Goal: Task Accomplishment & Management: Use online tool/utility

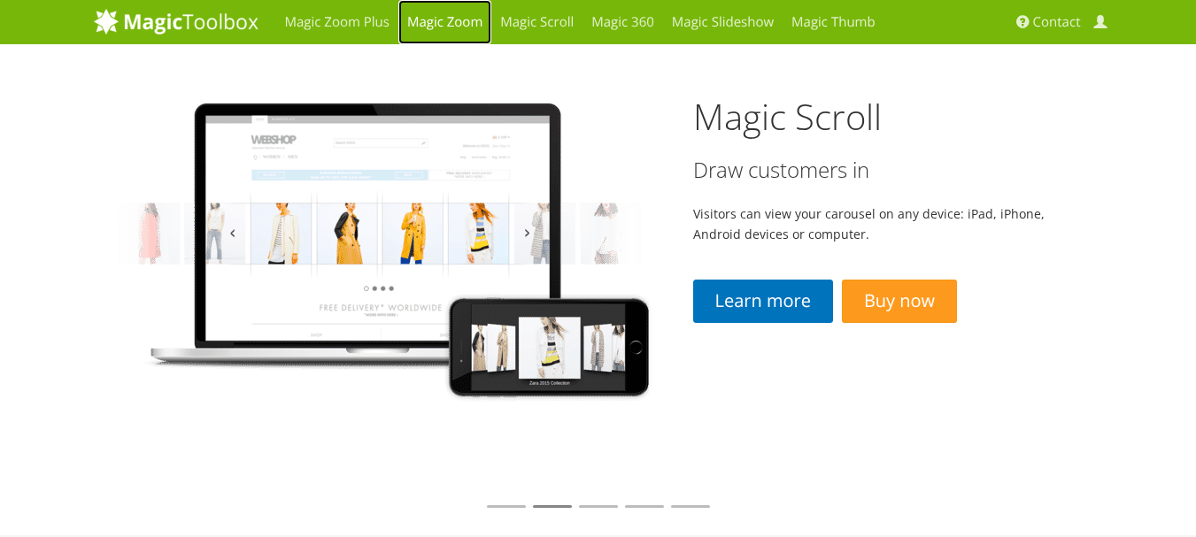
click at [482, 27] on link "Magic Zoom" at bounding box center [444, 22] width 93 height 44
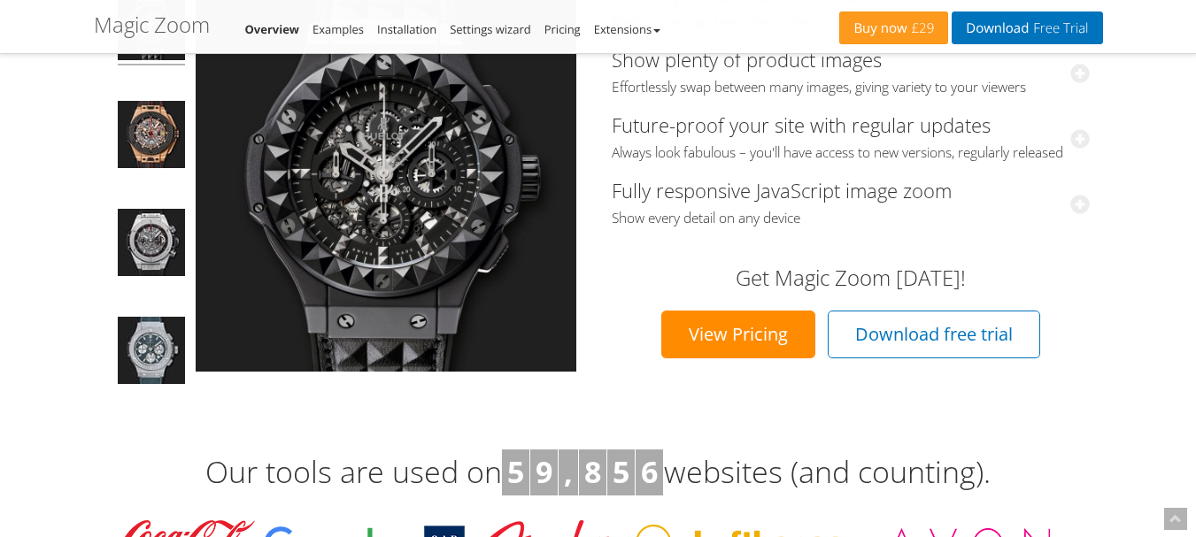
scroll to position [89, 0]
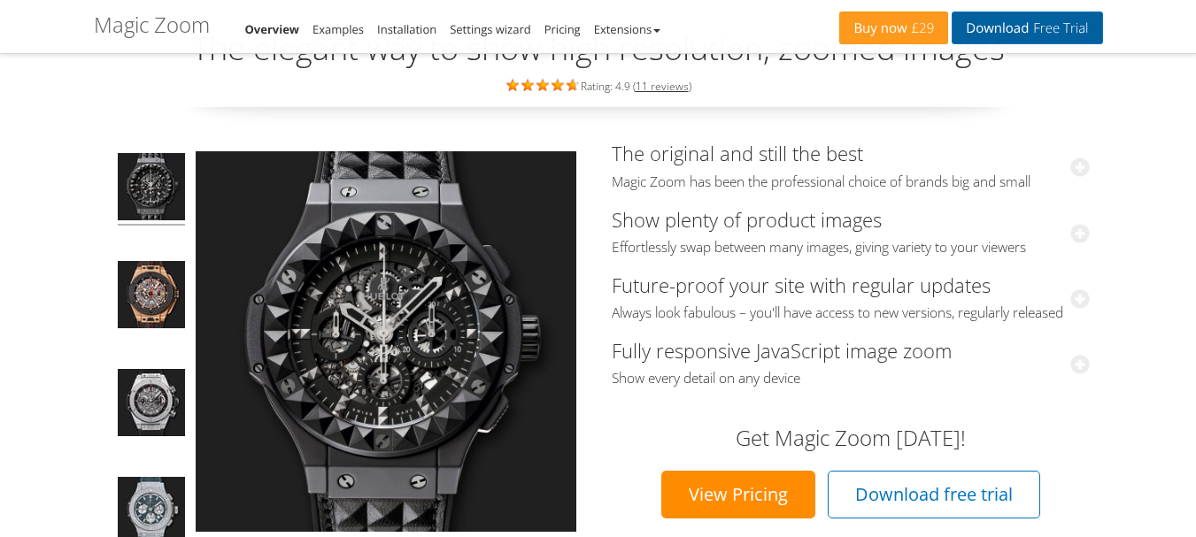
click at [1014, 28] on link "Download Free Trial" at bounding box center [1027, 28] width 151 height 33
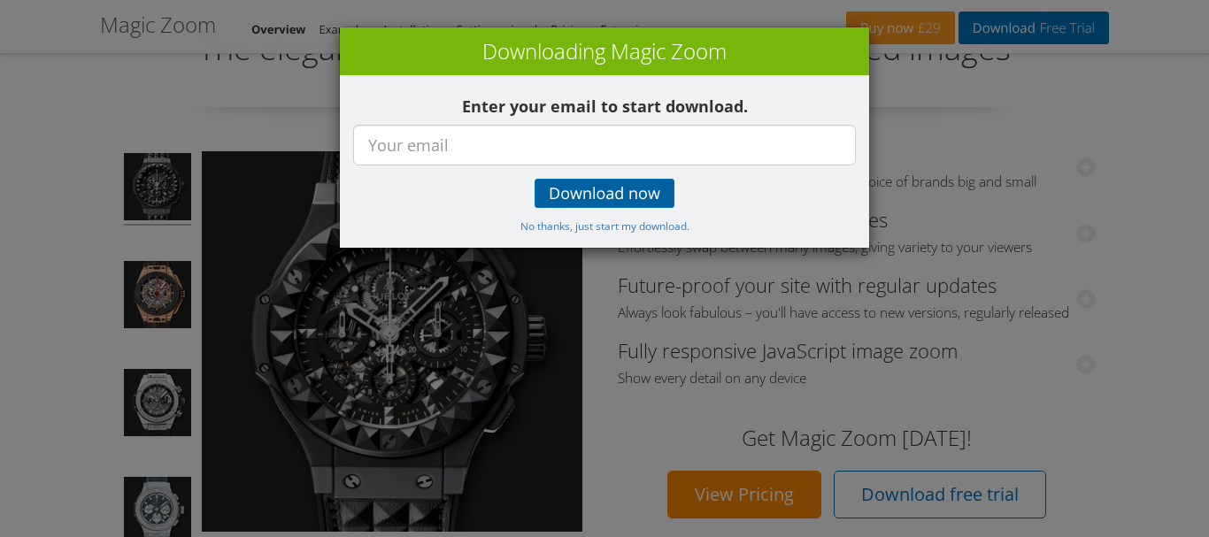
click at [657, 195] on span "Download now" at bounding box center [605, 194] width 112 height 14
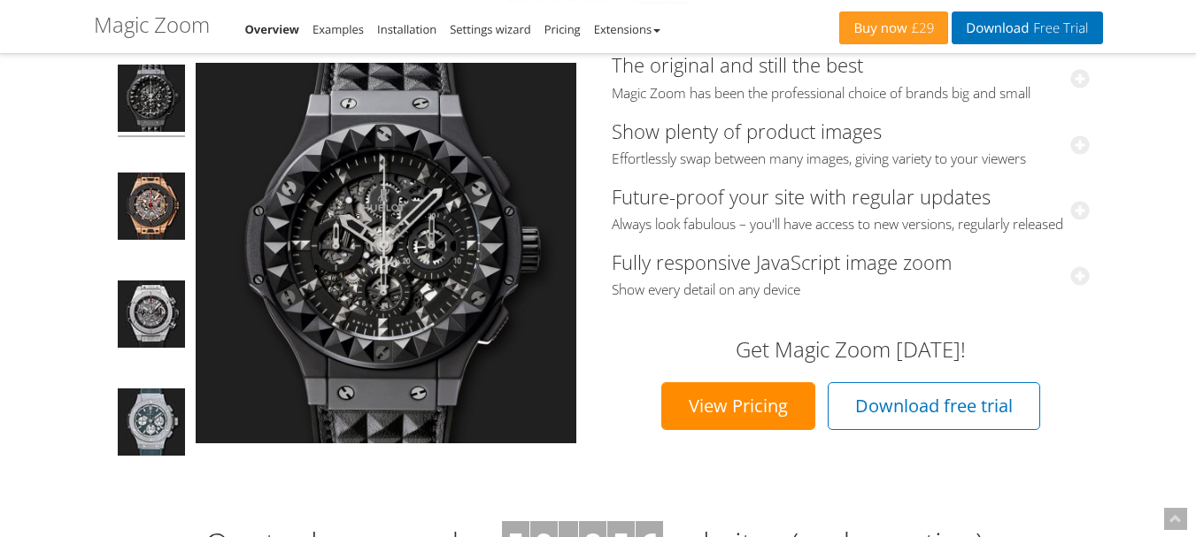
scroll to position [0, 0]
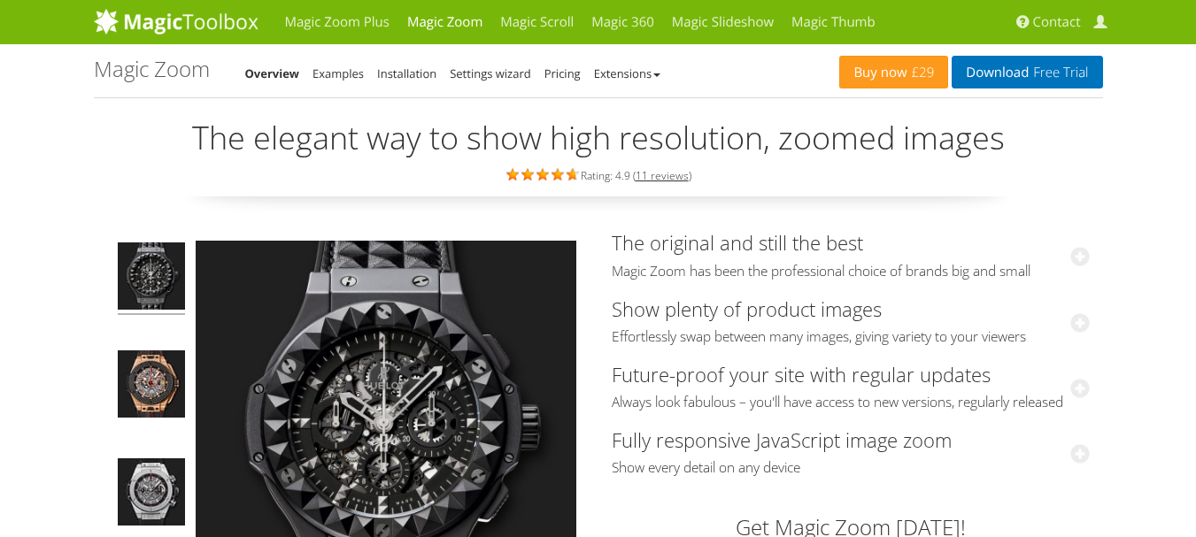
click at [432, 81] on li "Installation" at bounding box center [406, 73] width 59 height 21
click at [420, 78] on link "Installation" at bounding box center [406, 74] width 59 height 16
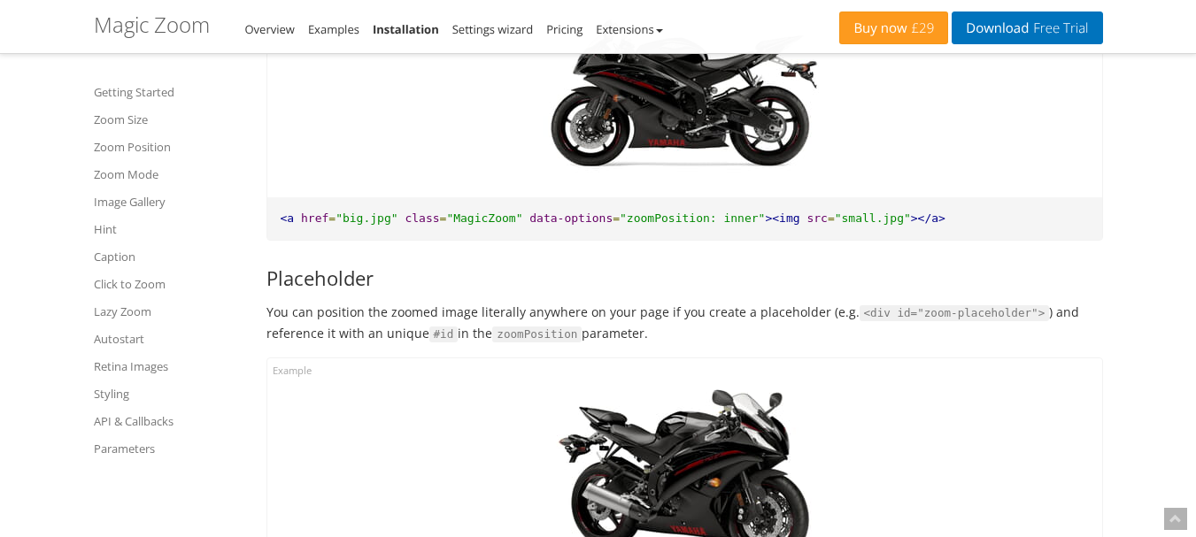
scroll to position [2833, 0]
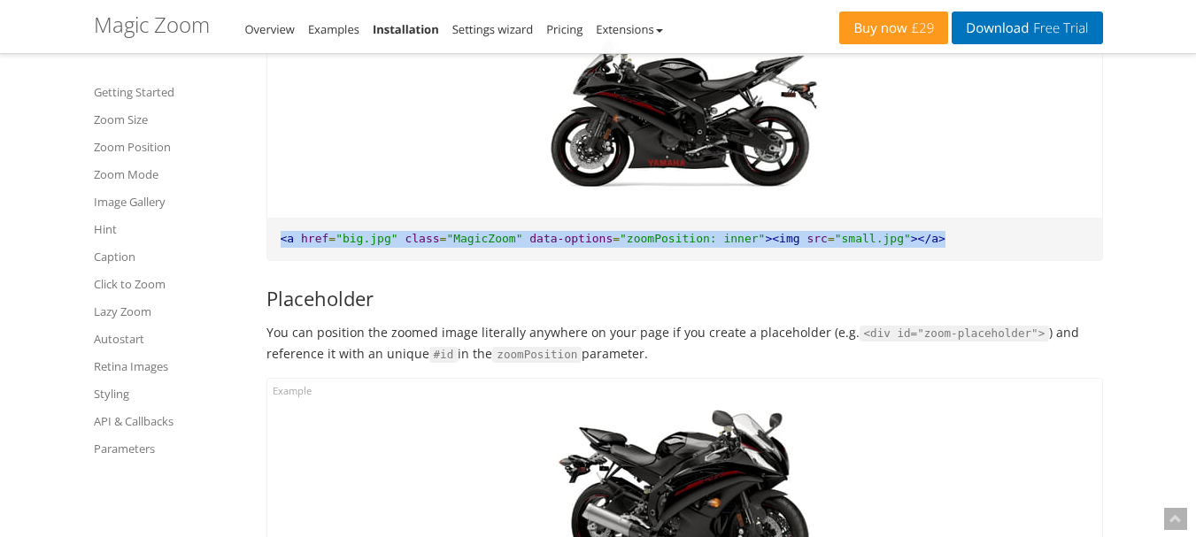
drag, startPoint x: 281, startPoint y: 240, endPoint x: 923, endPoint y: 224, distance: 643.0
click at [923, 224] on pre "<a href = "big.jpg" class = "MagicZoom" data-options = "zoomPosition: inner" ><…" at bounding box center [684, 239] width 835 height 43
copy pre "<a href = "big.jpg" class = "MagicZoom" data-options = "zoomPosition: inner" ><…"
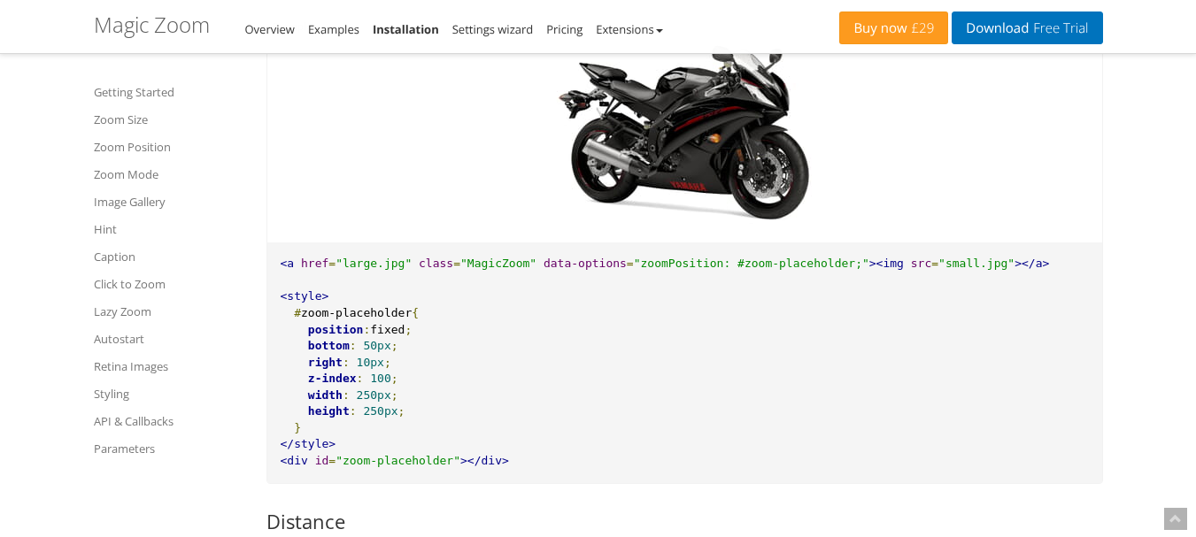
scroll to position [3276, 0]
